Goal: Information Seeking & Learning: Learn about a topic

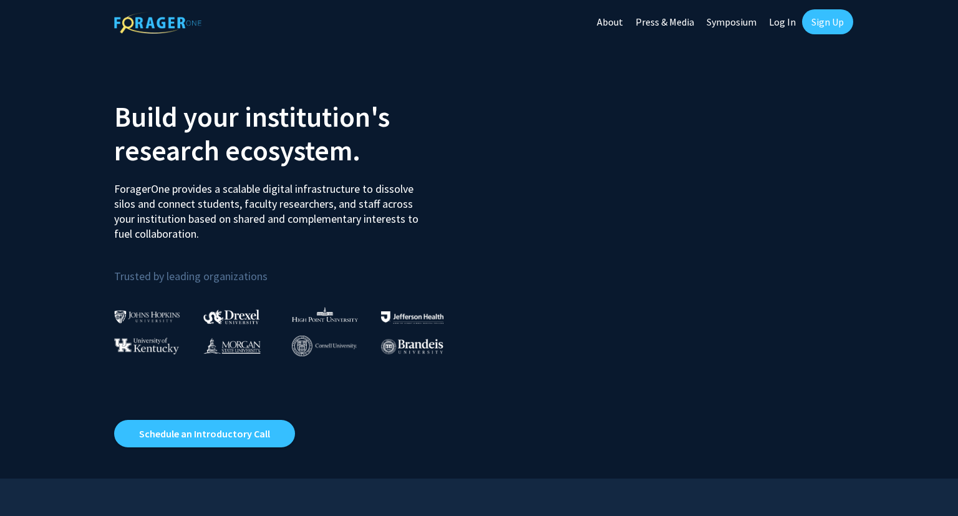
click at [782, 30] on link "Log In" at bounding box center [781, 22] width 39 height 44
select select
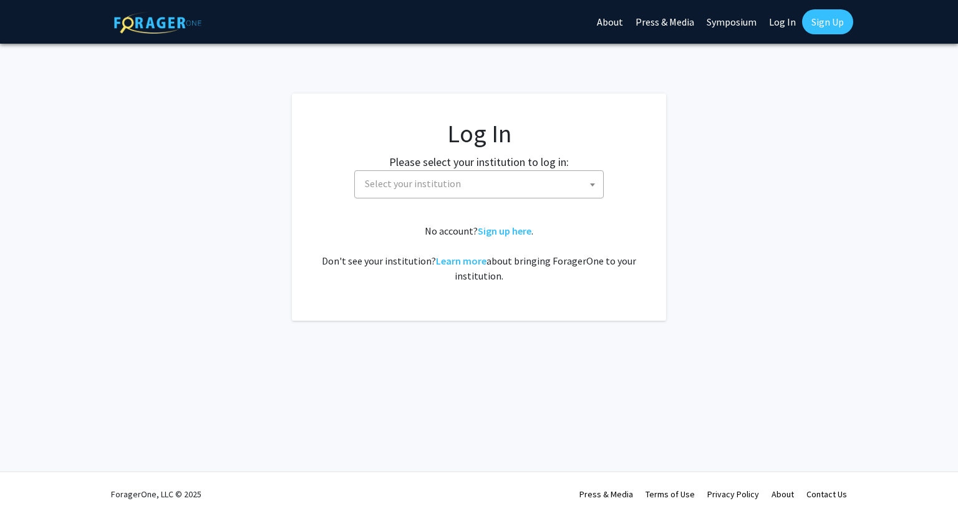
click at [520, 176] on span "Select your institution" at bounding box center [481, 184] width 243 height 26
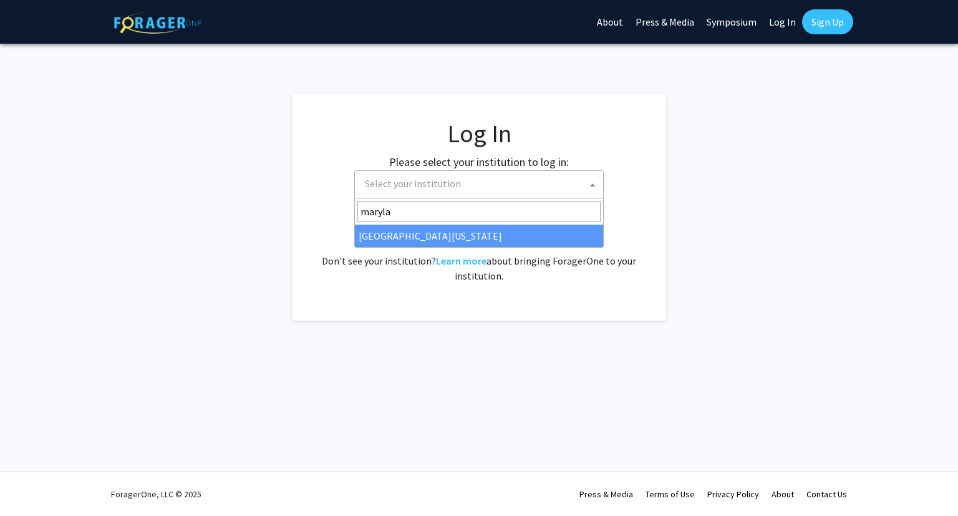
type input "maryla"
select select "31"
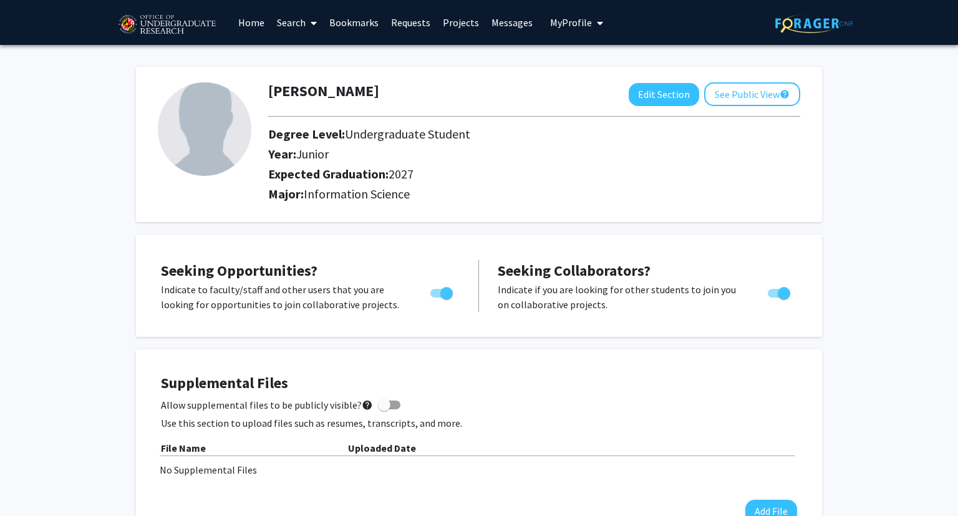
click at [296, 32] on link "Search" at bounding box center [297, 23] width 52 height 44
click at [448, 19] on link "Projects" at bounding box center [460, 23] width 49 height 44
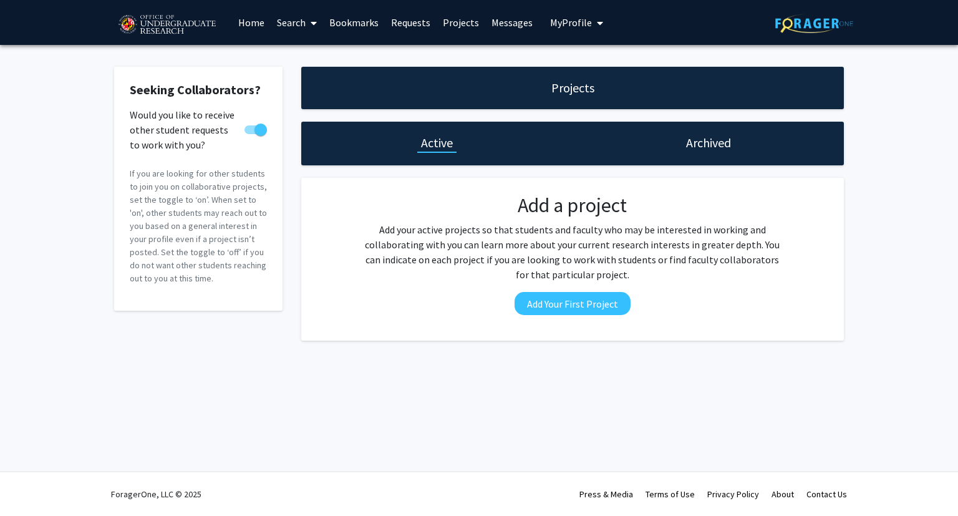
click at [257, 23] on link "Home" at bounding box center [251, 23] width 39 height 44
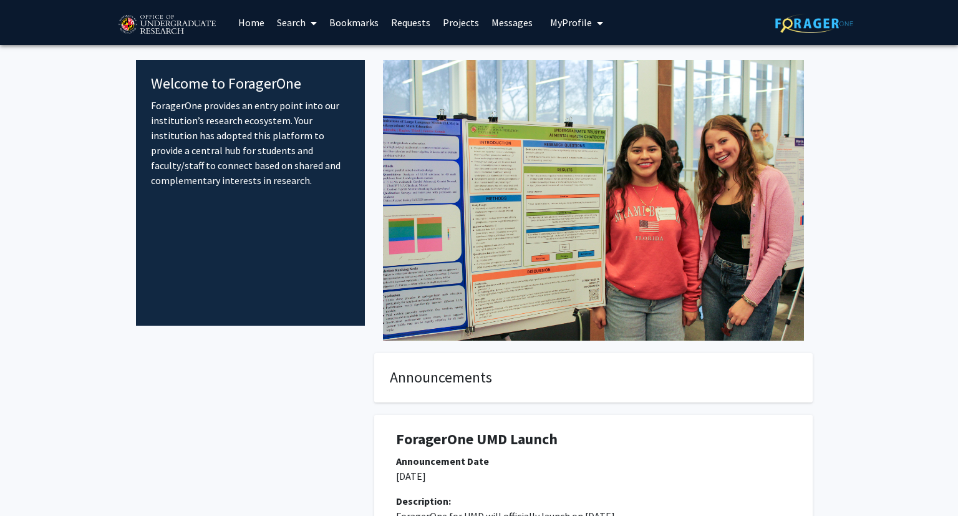
click at [286, 19] on link "Search" at bounding box center [297, 23] width 52 height 44
click at [284, 77] on span "Students" at bounding box center [309, 82] width 76 height 25
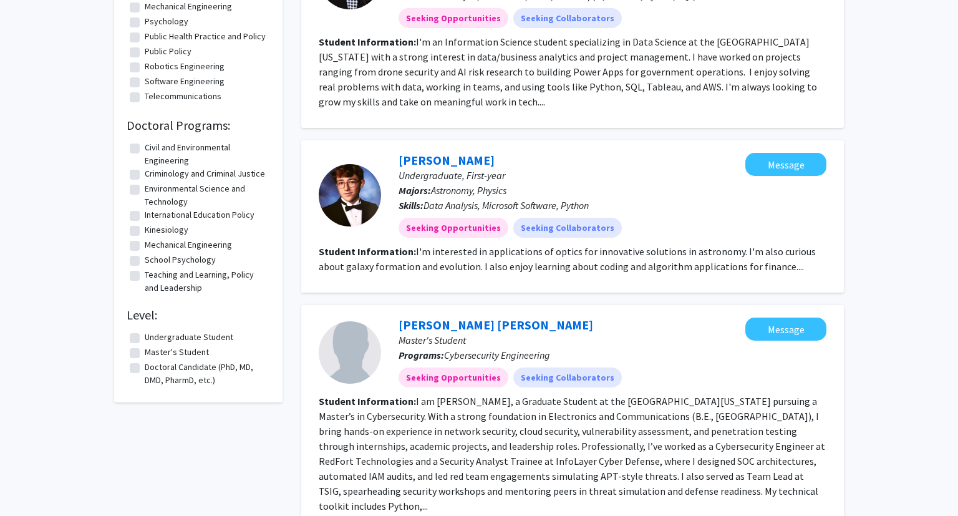
scroll to position [967, 0]
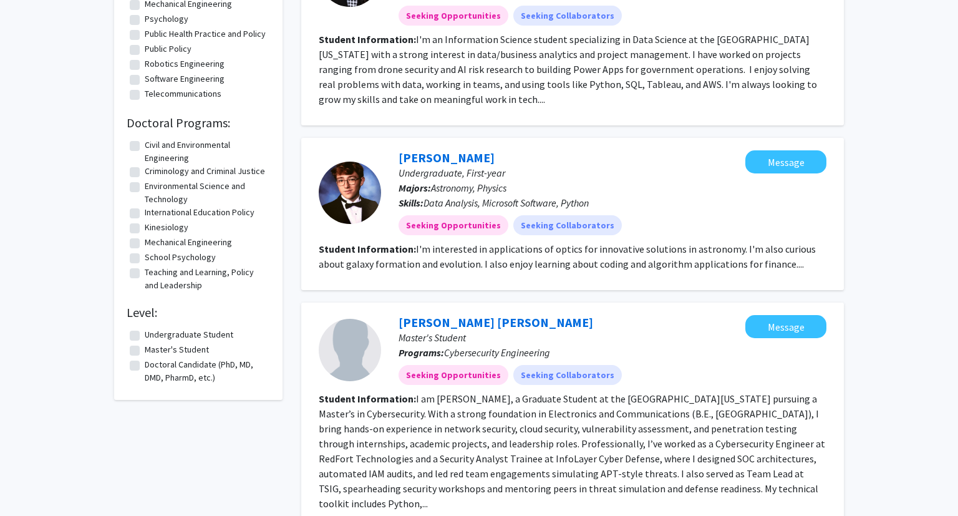
click at [145, 335] on label "Undergraduate Student" at bounding box center [189, 334] width 89 height 13
click at [145, 335] on input "Undergraduate Student" at bounding box center [149, 332] width 8 height 8
checkbox input "true"
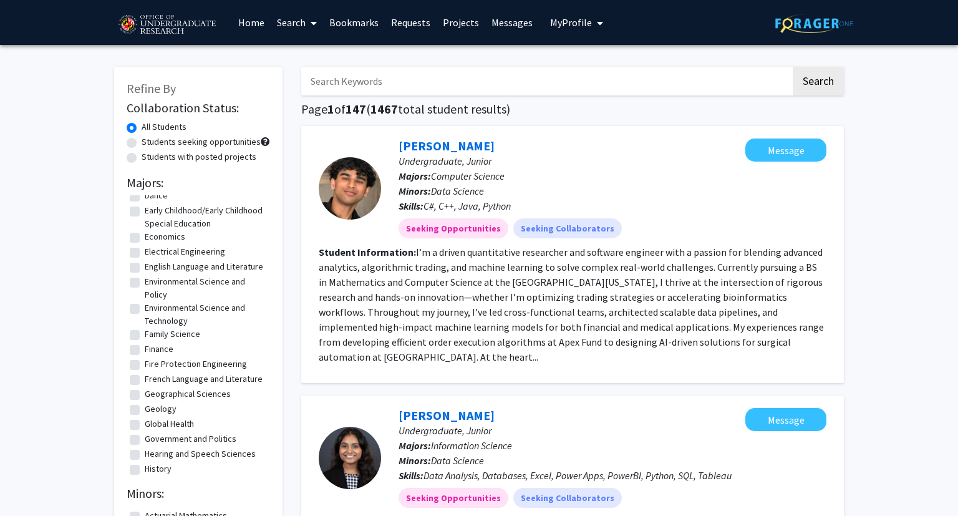
click at [293, 22] on link "Search" at bounding box center [297, 23] width 52 height 44
click at [477, 37] on button "My Profile" at bounding box center [576, 22] width 60 height 45
click at [249, 24] on link "Home" at bounding box center [251, 23] width 39 height 44
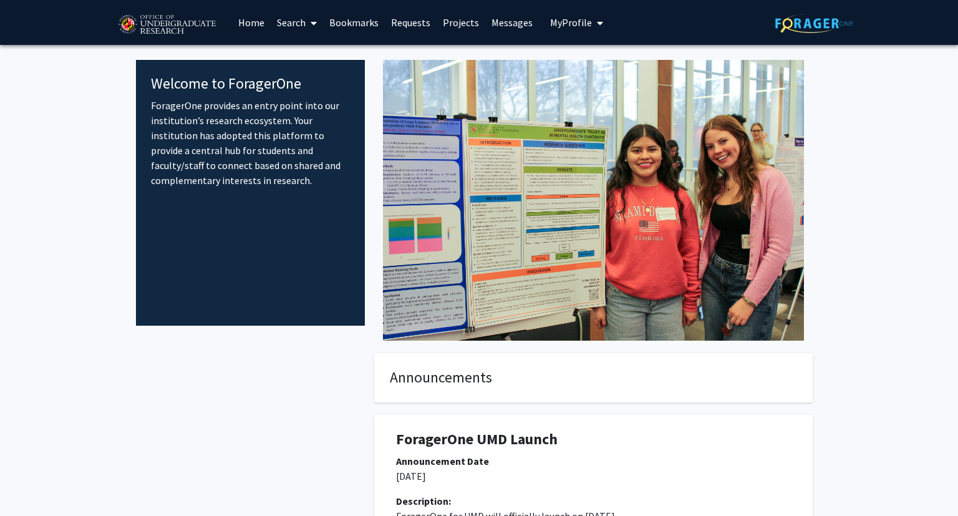
click at [294, 25] on link "Search" at bounding box center [297, 23] width 52 height 44
click at [298, 50] on span "Faculty/Staff" at bounding box center [317, 57] width 92 height 25
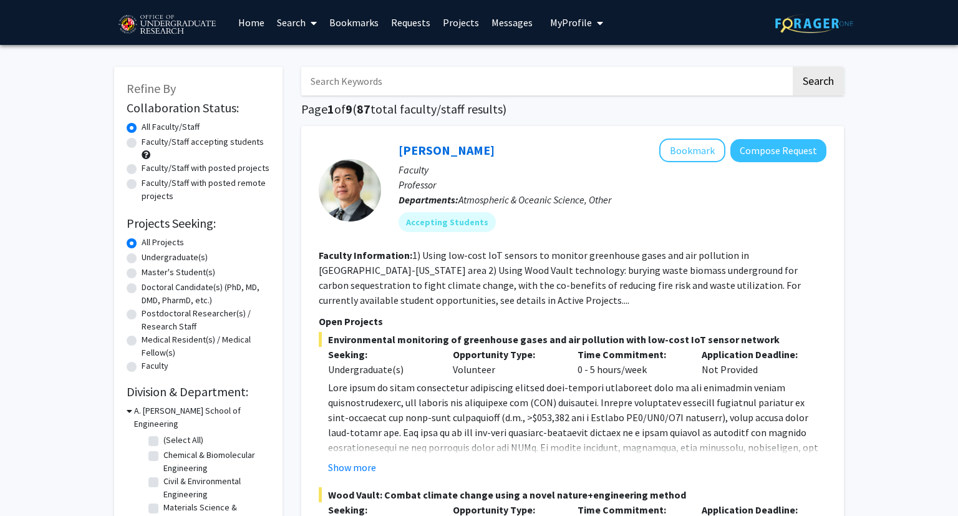
click at [142, 259] on label "Undergraduate(s)" at bounding box center [175, 257] width 66 height 13
click at [142, 259] on input "Undergraduate(s)" at bounding box center [146, 255] width 8 height 8
radio input "true"
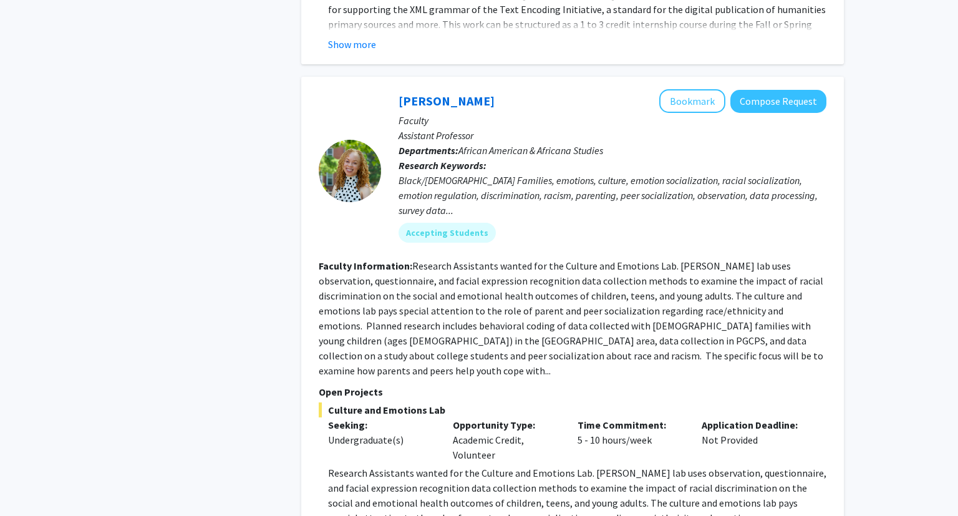
scroll to position [5822, 0]
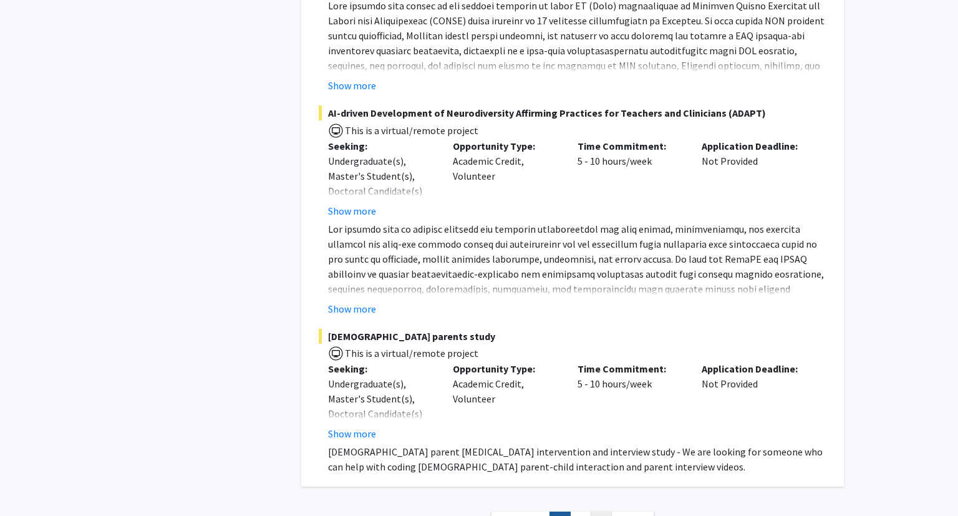
click at [477, 511] on link "3" at bounding box center [600, 522] width 21 height 22
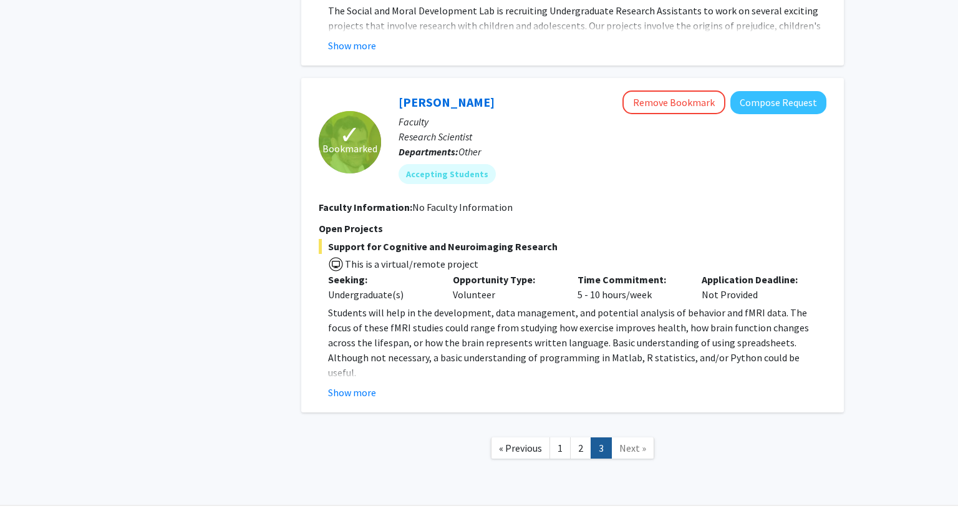
scroll to position [767, 0]
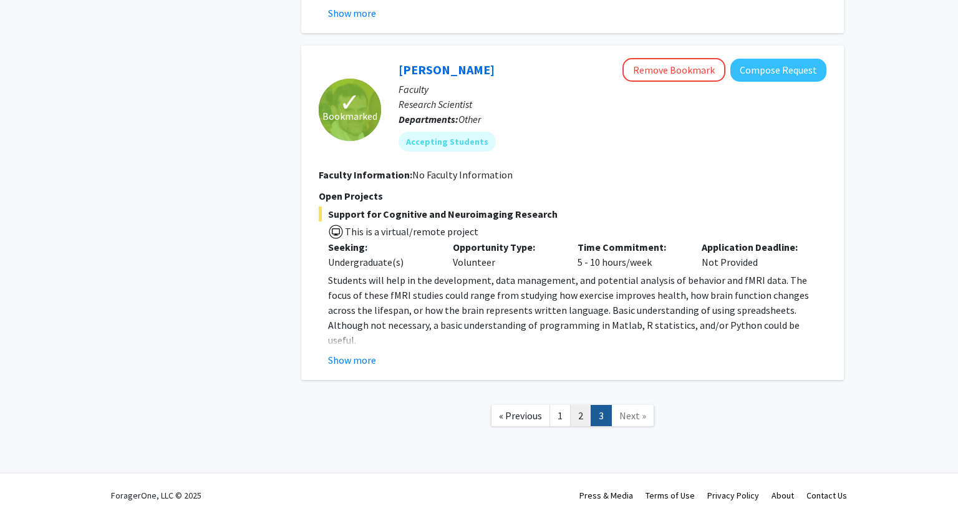
click at [477, 411] on link "2" at bounding box center [580, 416] width 21 height 22
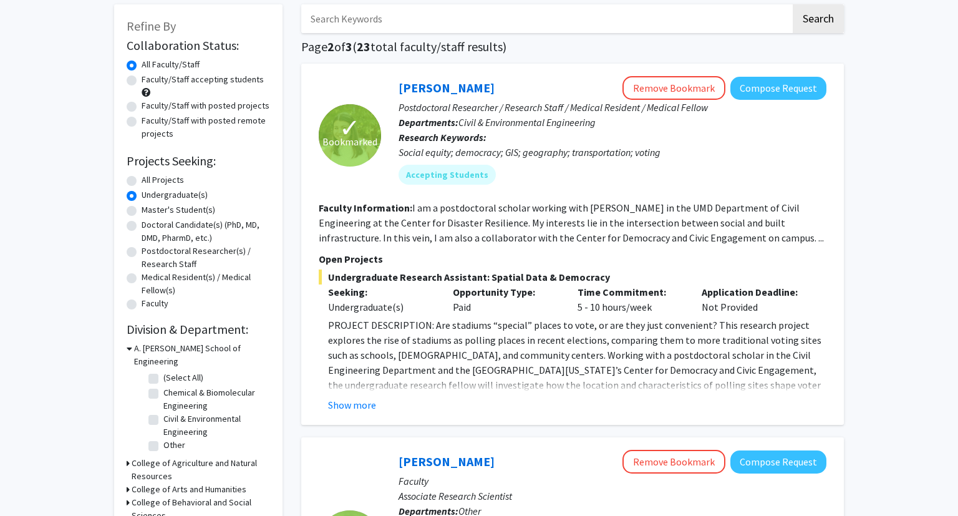
scroll to position [58, 0]
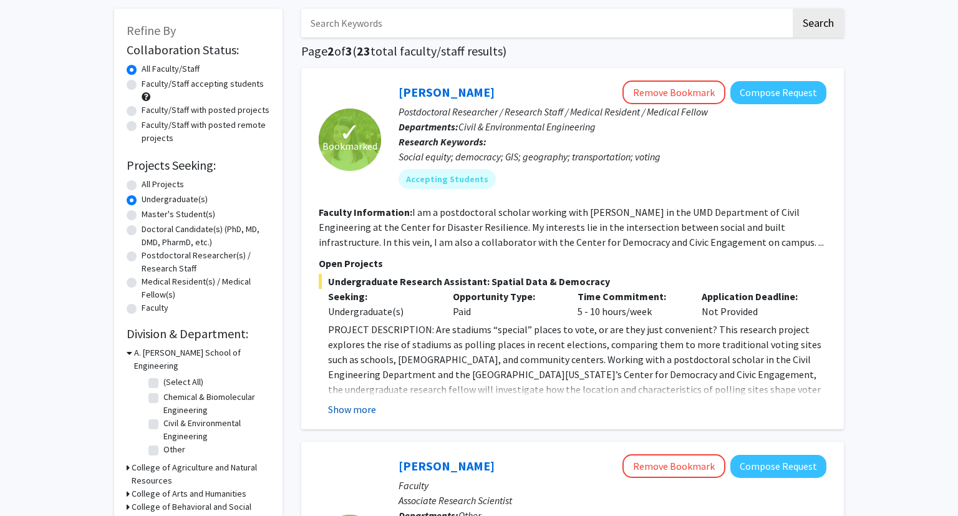
click at [345, 415] on button "Show more" at bounding box center [352, 408] width 48 height 15
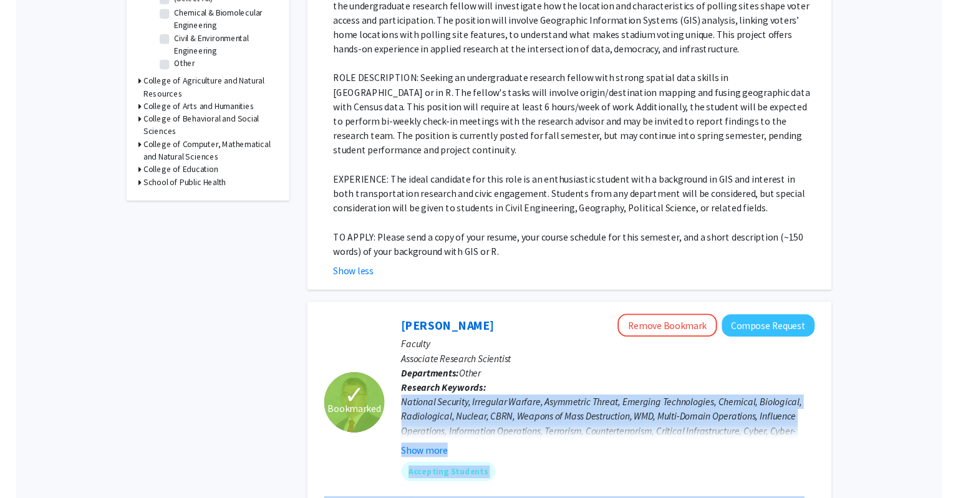
scroll to position [542, 0]
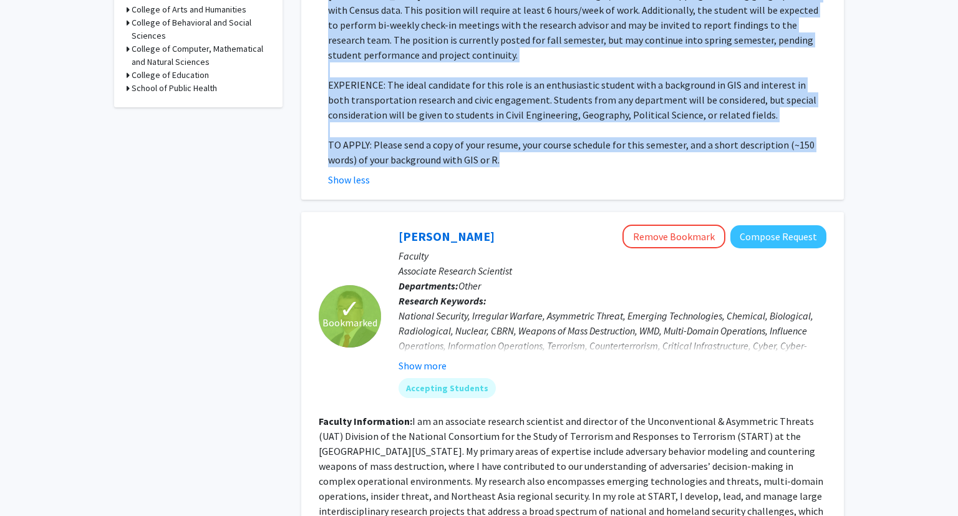
drag, startPoint x: 393, startPoint y: 91, endPoint x: 830, endPoint y: 145, distance: 439.6
copy fg-search-faculty "Postdoctoral Researcher / Research Staff / Medical Resident / Medical Fellow De…"
